Goal: Task Accomplishment & Management: Manage account settings

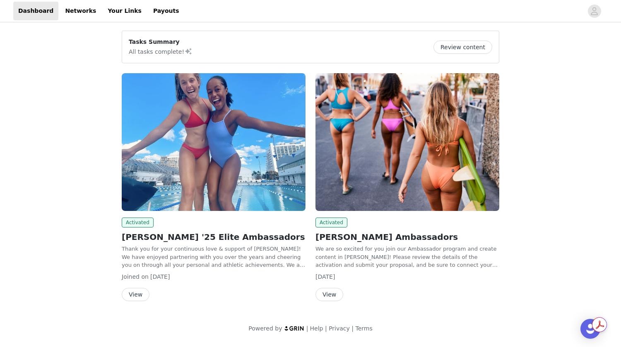
click at [134, 292] on button "View" at bounding box center [136, 294] width 28 height 13
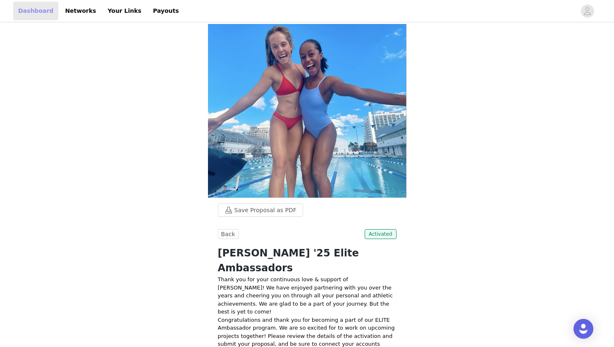
click at [36, 13] on link "Dashboard" at bounding box center [35, 11] width 45 height 19
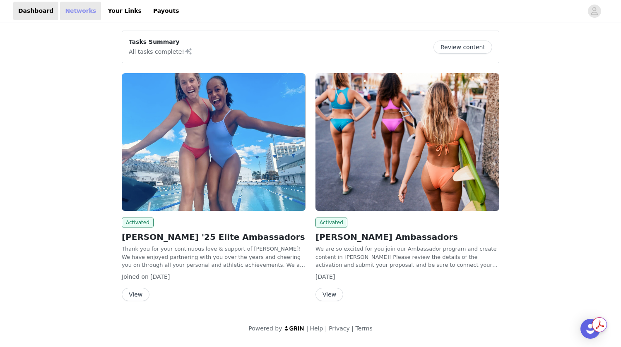
click at [67, 9] on link "Networks" at bounding box center [80, 11] width 41 height 19
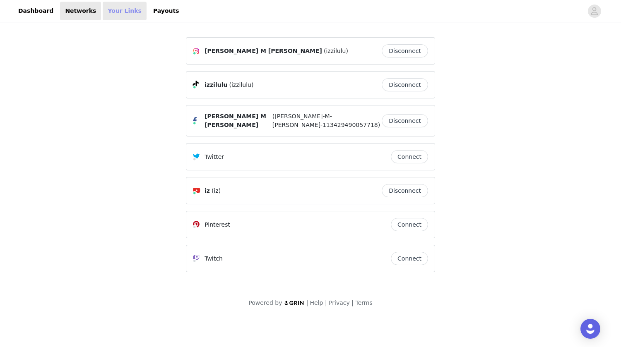
click at [105, 18] on link "Your Links" at bounding box center [125, 11] width 44 height 19
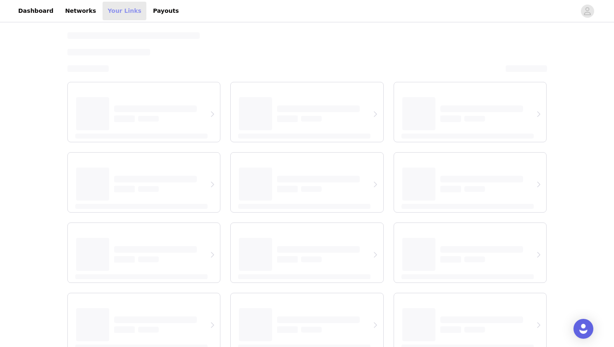
select select "12"
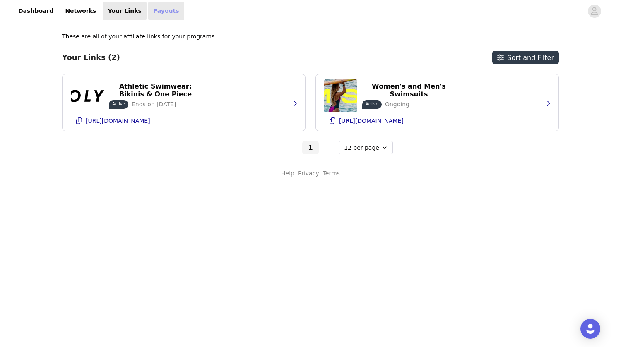
click at [148, 8] on link "Payouts" at bounding box center [166, 11] width 36 height 19
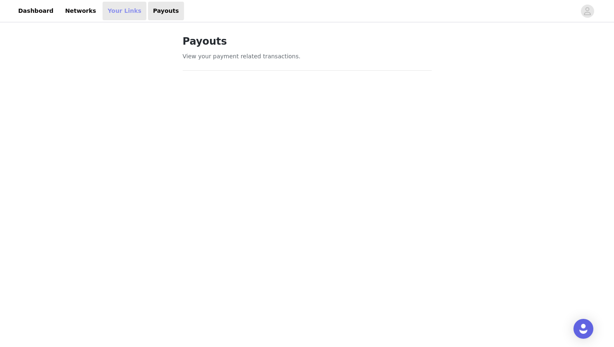
click at [118, 15] on link "Your Links" at bounding box center [125, 11] width 44 height 19
select select "12"
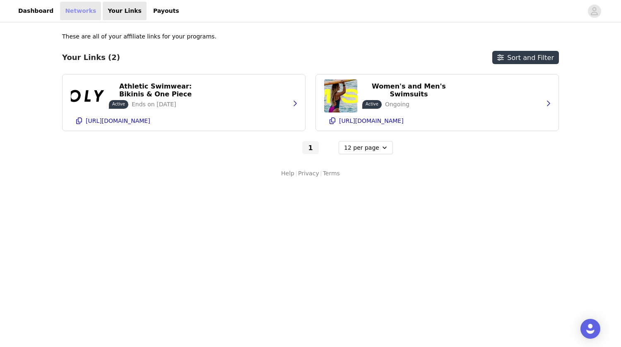
click at [72, 14] on link "Networks" at bounding box center [80, 11] width 41 height 19
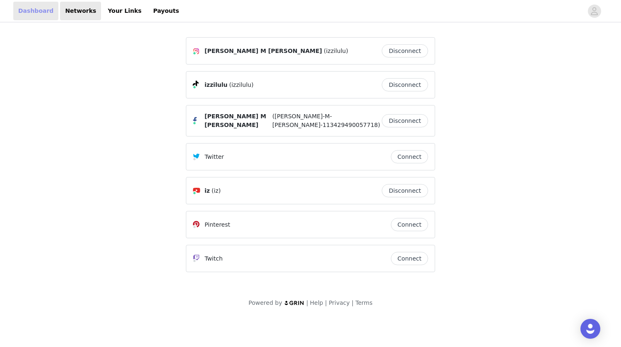
click at [38, 7] on link "Dashboard" at bounding box center [35, 11] width 45 height 19
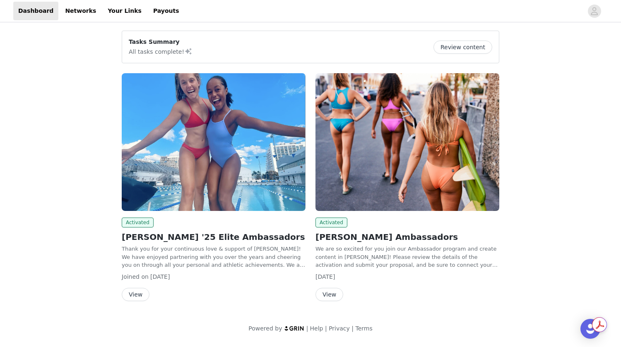
click at [458, 47] on button "Review content" at bounding box center [462, 47] width 59 height 13
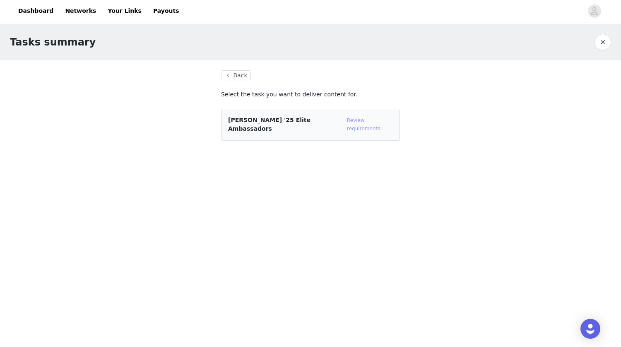
click at [366, 122] on link "Review requirements" at bounding box center [363, 125] width 33 height 14
